Goal: Task Accomplishment & Management: Complete application form

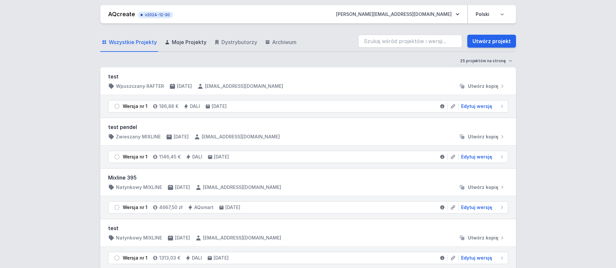
drag, startPoint x: 0, startPoint y: 0, endPoint x: 194, endPoint y: 42, distance: 198.1
click at [194, 42] on span "Moje Projekty" at bounding box center [189, 42] width 35 height 8
click at [502, 38] on link "Utwórz projekt" at bounding box center [491, 41] width 49 height 13
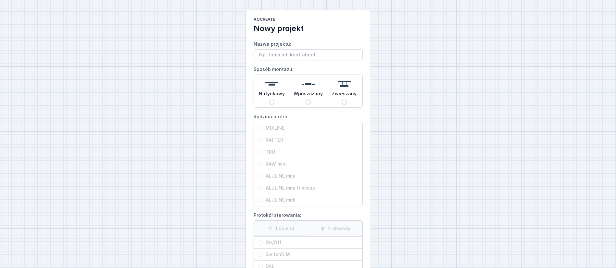
click at [502, 38] on div "AQcreate Nowy projekt Nazwa projektu: Sposób montażu: Natynkowy Wpuszczany Zwie…" at bounding box center [308, 162] width 616 height 325
click at [304, 87] on img at bounding box center [307, 84] width 13 height 13
click at [305, 100] on input "Wpuszczany" at bounding box center [307, 102] width 5 height 5
radio input "true"
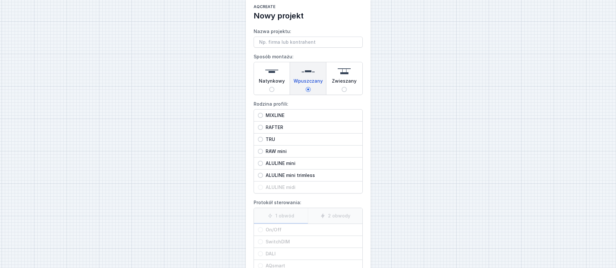
click at [272, 138] on span "TRU" at bounding box center [310, 139] width 95 height 6
click at [263, 138] on input "TRU" at bounding box center [260, 139] width 5 height 5
radio input "true"
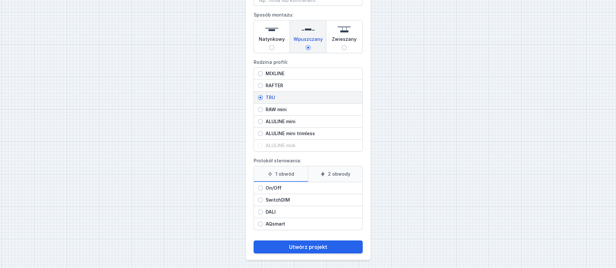
scroll to position [57, 0]
